Goal: Task Accomplishment & Management: Manage account settings

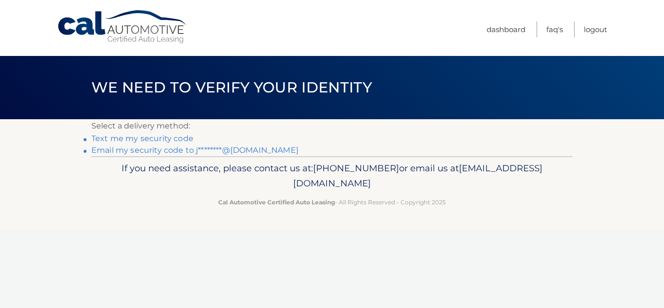
click at [154, 137] on link "Text me my security code" at bounding box center [142, 138] width 102 height 9
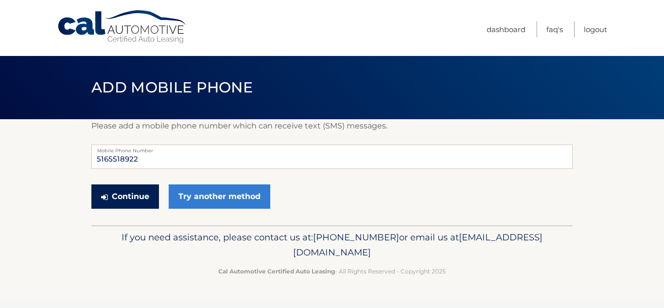
click at [125, 197] on button "Continue" at bounding box center [125, 196] width 68 height 24
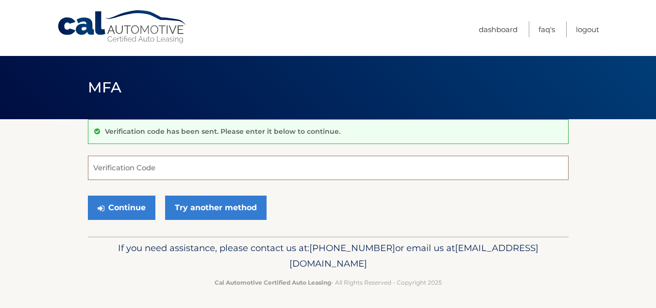
click at [168, 168] on input "Verification Code" at bounding box center [328, 167] width 481 height 24
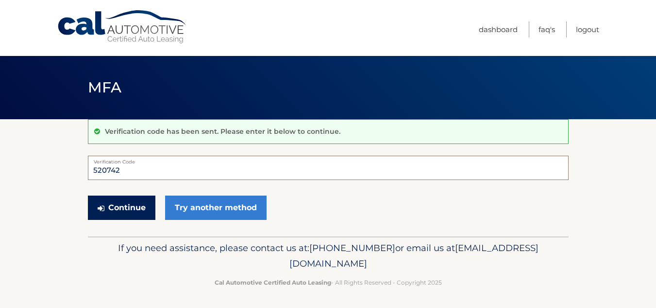
type input "520742"
click at [123, 200] on button "Continue" at bounding box center [122, 207] width 68 height 24
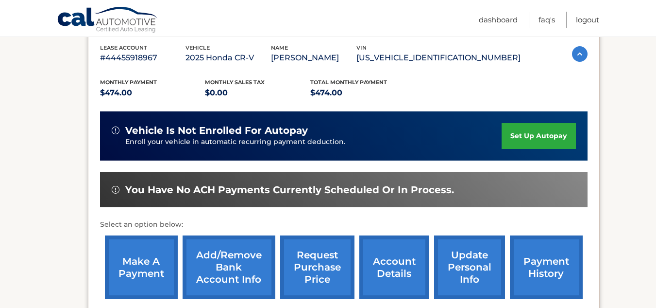
scroll to position [194, 0]
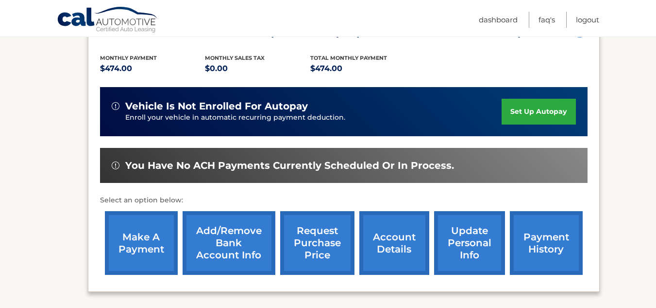
click at [144, 248] on link "make a payment" at bounding box center [141, 243] width 73 height 64
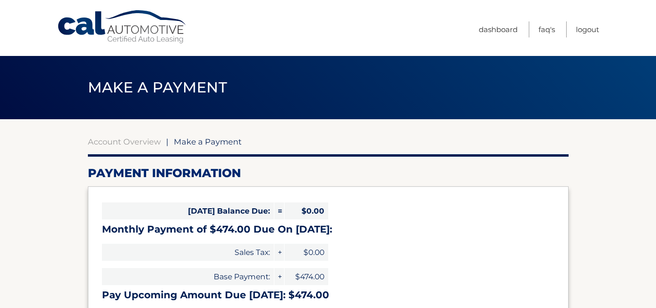
select select "MzlmM2MwODgtYjI1OS00YWEwLTg3ZGItZjQ1ODAwMTA0N2Fh"
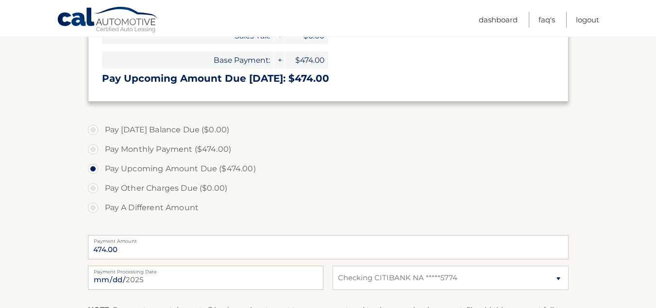
scroll to position [291, 0]
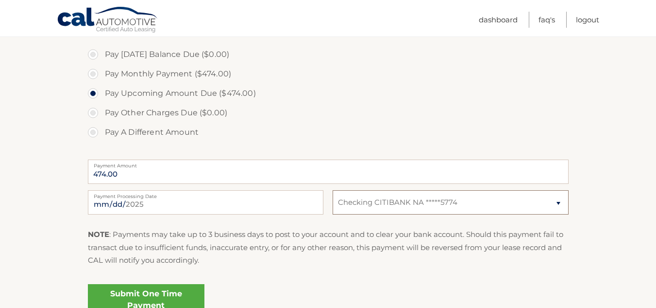
click at [559, 204] on select "Select Bank Account Checking CITIBANK NA *****5774" at bounding box center [451, 202] width 236 height 24
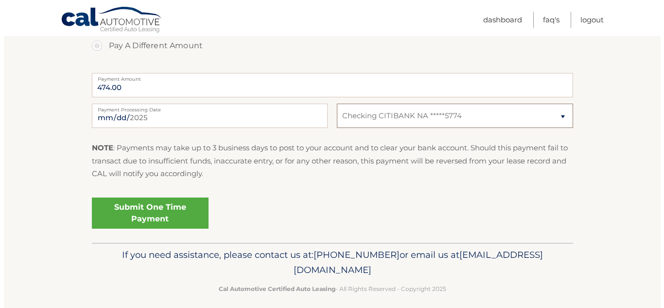
scroll to position [387, 0]
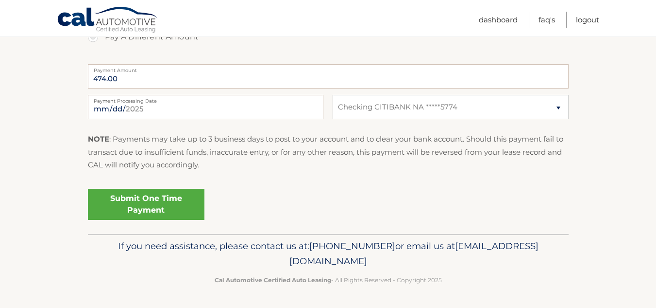
click at [135, 203] on link "Submit One Time Payment" at bounding box center [146, 203] width 117 height 31
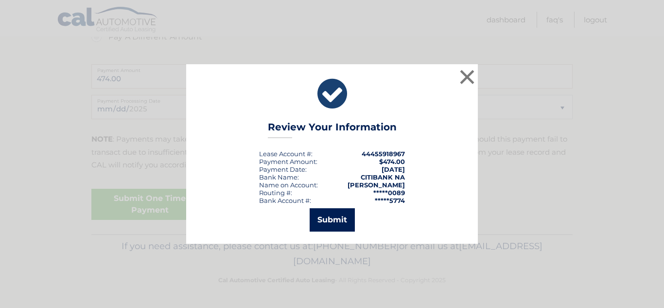
click at [336, 222] on button "Submit" at bounding box center [331, 219] width 45 height 23
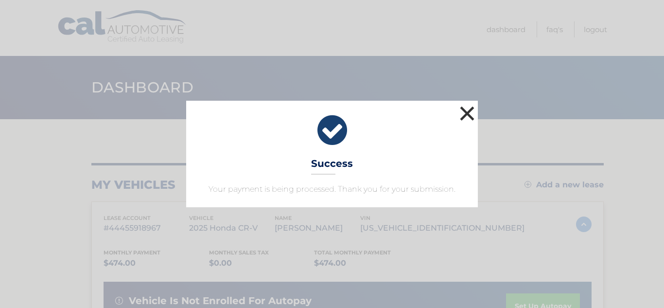
click at [466, 111] on button "×" at bounding box center [466, 112] width 19 height 19
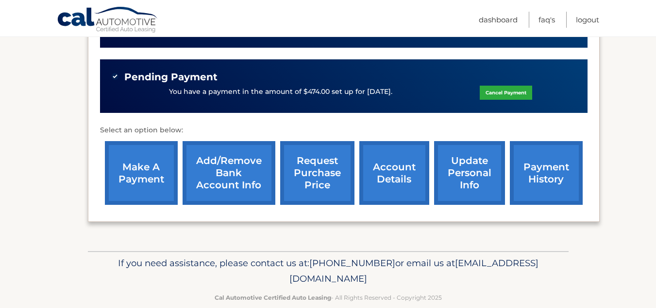
scroll to position [300, 0]
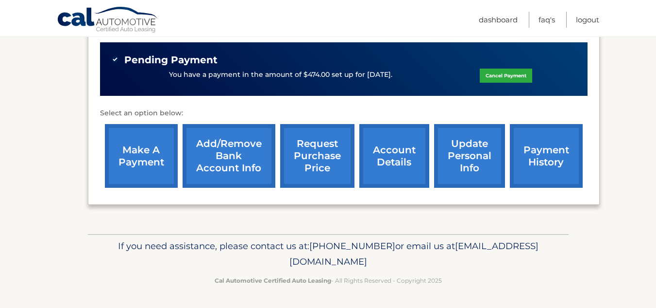
click at [536, 152] on link "payment history" at bounding box center [546, 156] width 73 height 64
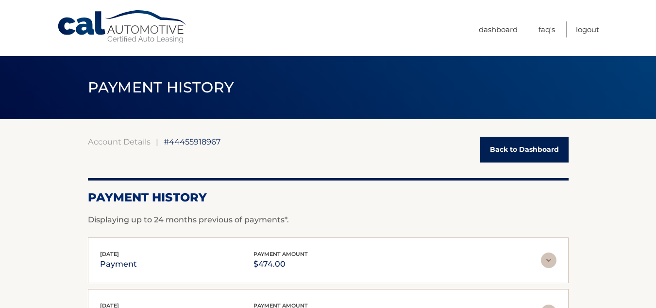
click at [527, 150] on link "Back to Dashboard" at bounding box center [524, 150] width 88 height 26
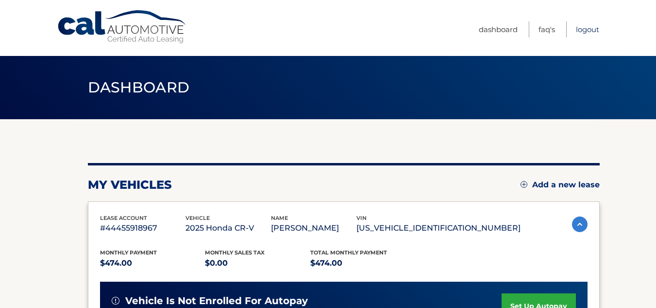
click at [595, 31] on link "Logout" at bounding box center [587, 29] width 23 height 16
